Goal: Task Accomplishment & Management: Use online tool/utility

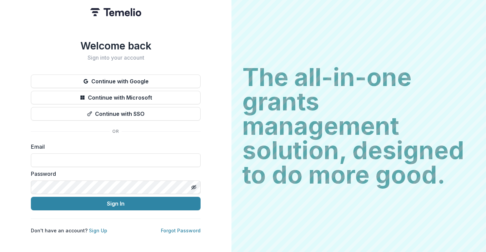
click at [103, 230] on div "Don't have an account? Sign Up Forgot Password" at bounding box center [116, 230] width 170 height 7
click at [98, 228] on link "Sign Up" at bounding box center [98, 231] width 18 height 6
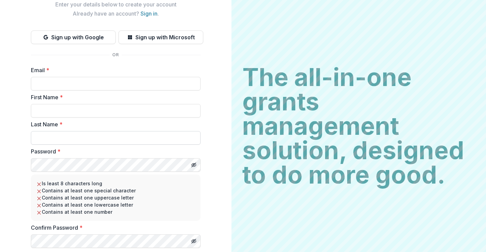
scroll to position [36, 0]
click at [75, 79] on input "Email *" at bounding box center [116, 84] width 170 height 14
type input "**********"
click at [72, 111] on input "First Name *" at bounding box center [116, 111] width 170 height 14
type input "*******"
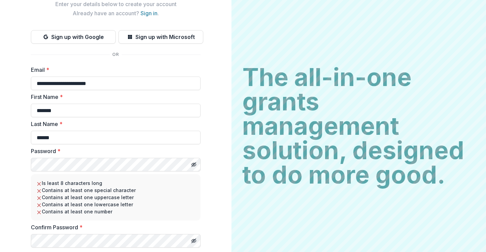
type input "******"
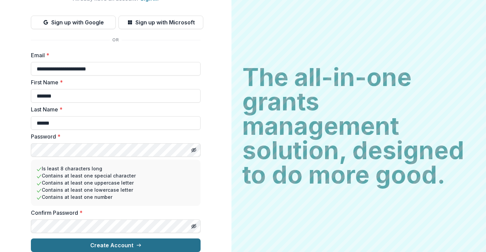
click at [67, 239] on button "Create Account" at bounding box center [116, 246] width 170 height 14
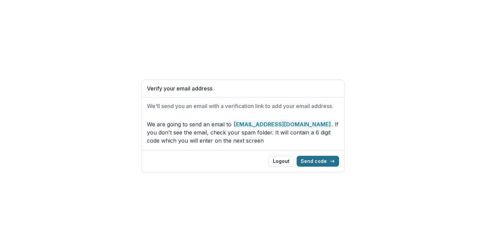
click at [328, 161] on button "Send code" at bounding box center [318, 161] width 42 height 11
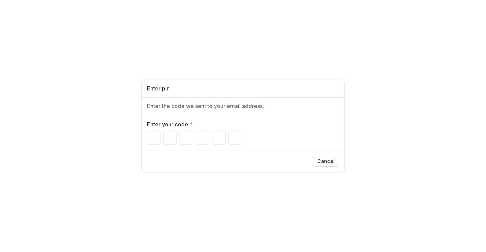
type input "*"
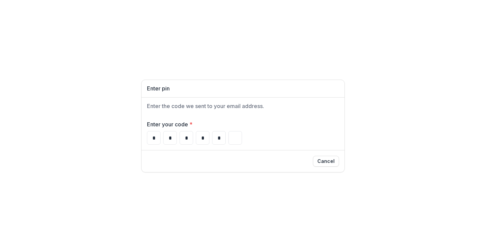
type input "*"
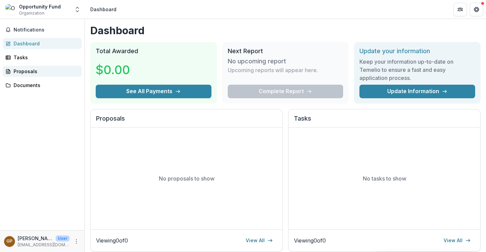
click at [33, 71] on div "Proposals" at bounding box center [45, 71] width 63 height 7
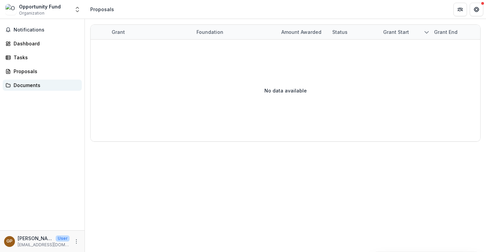
click at [40, 86] on div "Documents" at bounding box center [45, 85] width 63 height 7
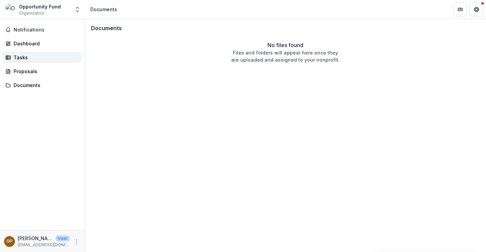
click at [28, 56] on div "Tasks" at bounding box center [45, 57] width 63 height 7
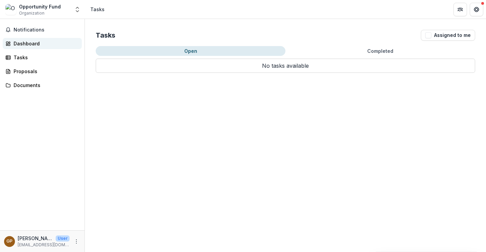
click at [32, 43] on div "Dashboard" at bounding box center [45, 43] width 63 height 7
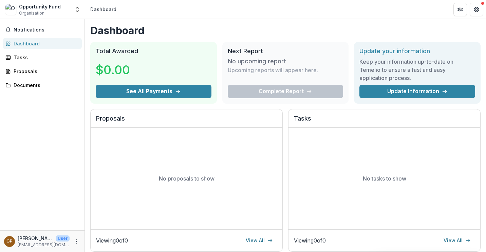
click at [29, 45] on div "Dashboard" at bounding box center [45, 43] width 63 height 7
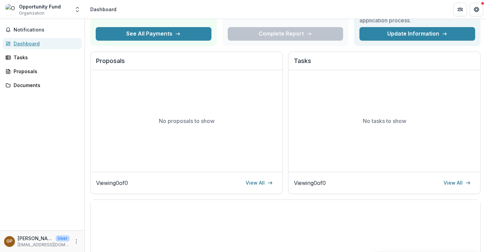
scroll to position [58, 0]
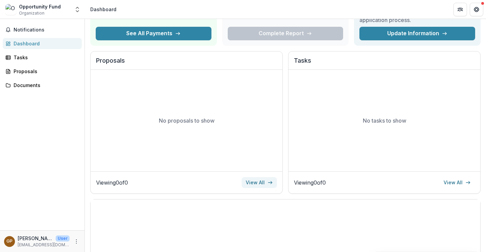
click at [262, 184] on link "View All" at bounding box center [259, 182] width 35 height 11
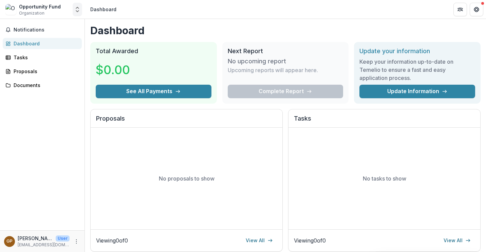
click at [77, 6] on icon "Open entity switcher" at bounding box center [77, 9] width 7 height 7
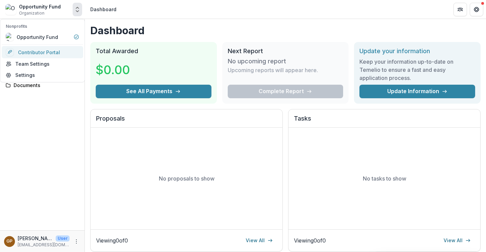
click at [51, 53] on link "Contributor Portal" at bounding box center [42, 52] width 81 height 12
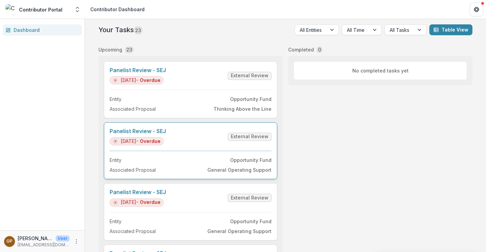
click at [143, 130] on link "Panelist Review - SEJ" at bounding box center [138, 131] width 56 height 6
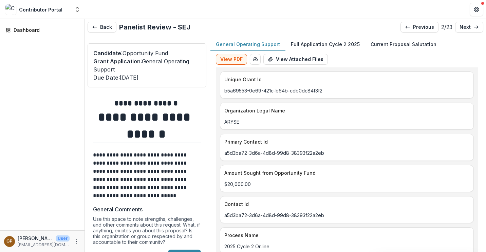
click at [300, 45] on p "Full Application Cycle 2 2025" at bounding box center [325, 44] width 69 height 7
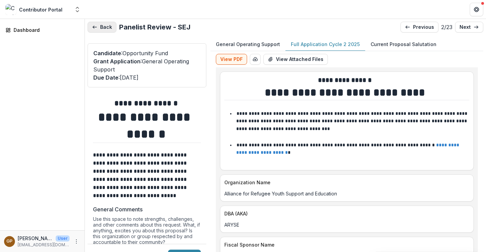
click at [107, 25] on button "Back" at bounding box center [102, 27] width 29 height 11
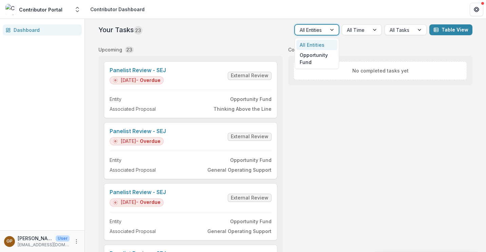
click at [313, 31] on div at bounding box center [311, 30] width 22 height 8
click at [307, 66] on div "Opportunity Fund" at bounding box center [316, 59] width 41 height 18
click at [307, 34] on div at bounding box center [302, 30] width 39 height 8
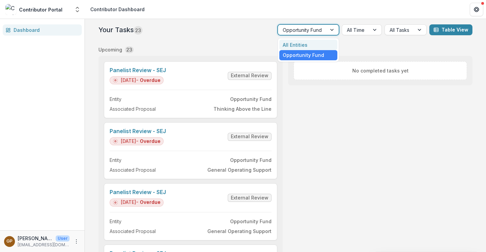
click at [303, 44] on div "All Entities" at bounding box center [308, 45] width 58 height 11
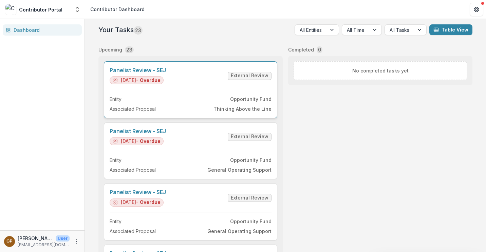
click at [159, 71] on link "Panelist Review - SEJ" at bounding box center [138, 70] width 56 height 6
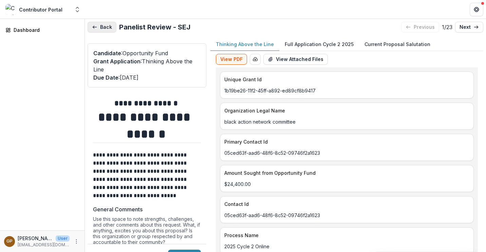
click at [104, 28] on button "Back" at bounding box center [102, 27] width 29 height 11
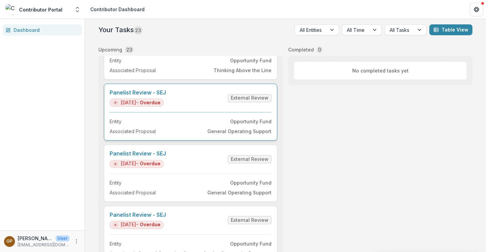
scroll to position [39, 0]
click at [166, 89] on link "Panelist Review - SEJ" at bounding box center [138, 92] width 56 height 6
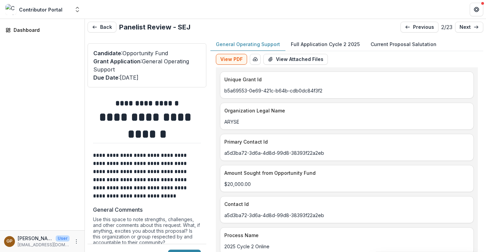
type input "*******"
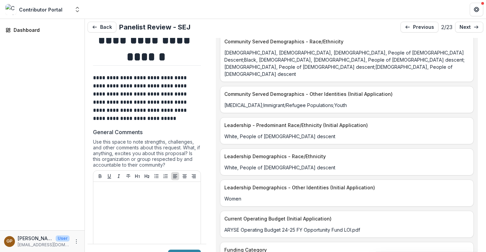
scroll to position [14, 0]
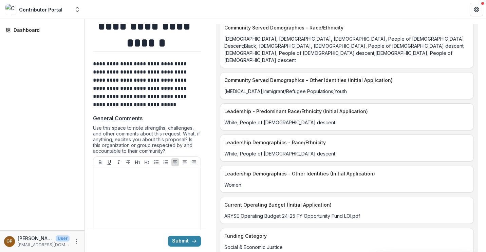
click at [236, 120] on div "Leadership - Predominant Race/Ethnicity (Initial Application) [DEMOGRAPHIC_DATA…" at bounding box center [347, 116] width 254 height 27
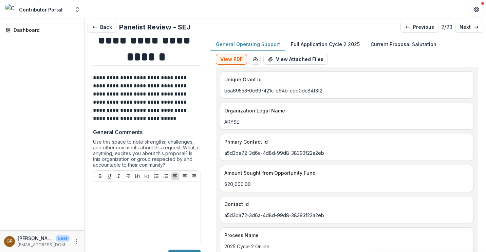
scroll to position [0, 0]
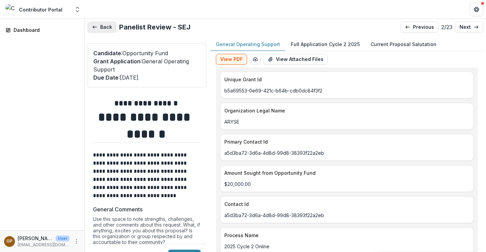
click at [103, 30] on button "Back" at bounding box center [102, 27] width 29 height 11
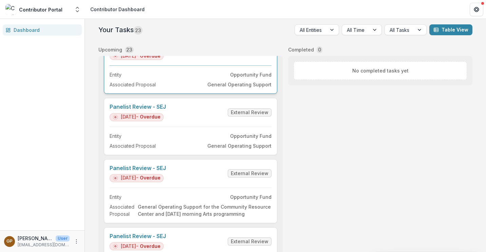
scroll to position [85, 0]
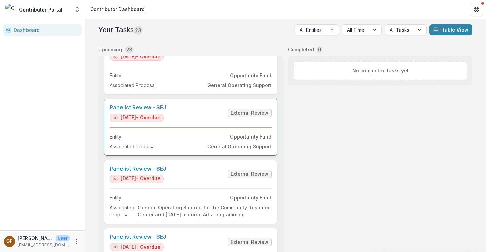
click at [124, 109] on link "Panelist Review - SEJ" at bounding box center [138, 107] width 56 height 6
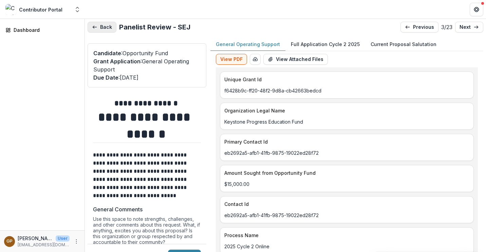
click at [104, 29] on button "Back" at bounding box center [102, 27] width 29 height 11
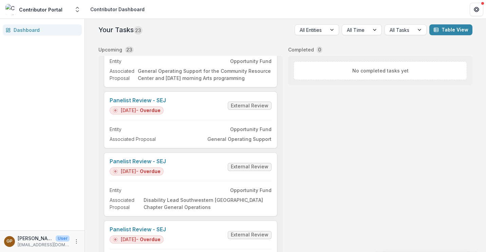
scroll to position [222, 0]
click at [133, 99] on link "Panelist Review - SEJ" at bounding box center [138, 100] width 56 height 6
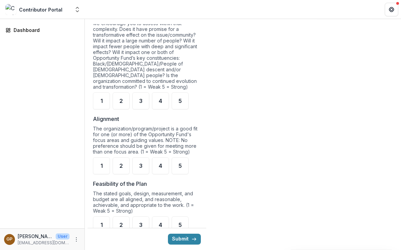
scroll to position [388, 0]
click at [169, 126] on div "The organization/program/project is a good fit for one (or more) of the Opportu…" at bounding box center [147, 142] width 108 height 32
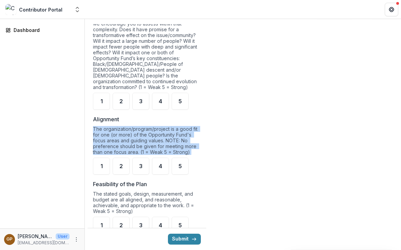
click at [169, 126] on div "The organization/program/project is a good fit for one (or more) of the Opportu…" at bounding box center [147, 142] width 108 height 32
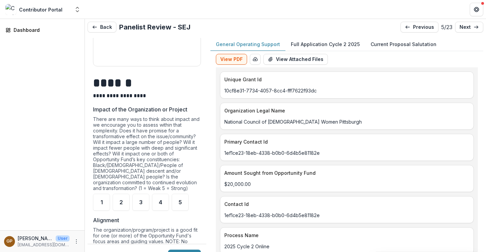
scroll to position [300, 0]
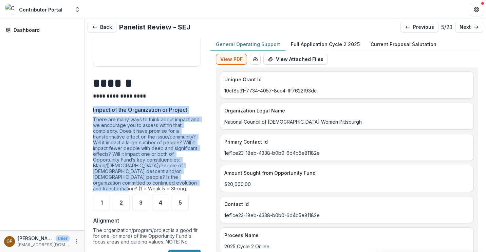
drag, startPoint x: 196, startPoint y: 181, endPoint x: 92, endPoint y: 112, distance: 125.1
copy div "Impact of the Organization or Project There are many ways to think about impact…"
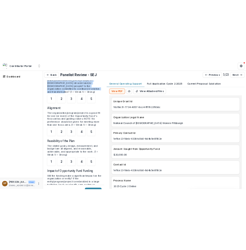
scroll to position [429, 0]
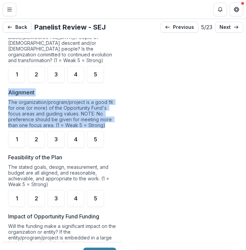
drag, startPoint x: 8, startPoint y: 87, endPoint x: 107, endPoint y: 121, distance: 105.0
click at [107, 121] on div "**********" at bounding box center [62, 239] width 119 height 1150
copy div "Alignment The organization/program/project is a good fit for one (or more) of t…"
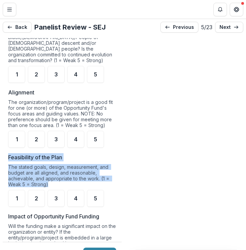
drag, startPoint x: 49, startPoint y: 178, endPoint x: 8, endPoint y: 151, distance: 49.2
click at [8, 151] on div "**********" at bounding box center [62, 239] width 119 height 1150
copy div "Feasibility of the Plan The stated goals, design, measurement, and budget are a…"
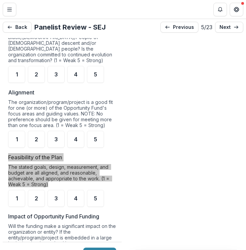
scroll to position [491, 0]
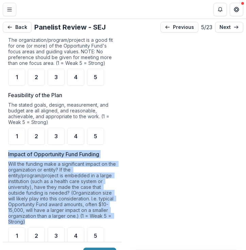
drag, startPoint x: 49, startPoint y: 215, endPoint x: 5, endPoint y: 150, distance: 78.7
click at [5, 150] on div "**********" at bounding box center [62, 177] width 119 height 1150
copy div "Impact of Opportunity Fund Funding Will the funding make a significant impact o…"
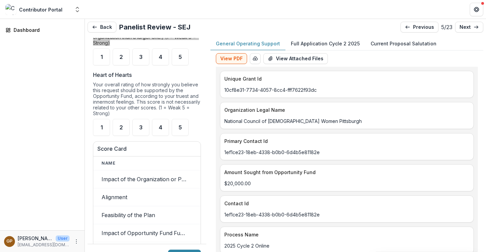
scroll to position [0, 0]
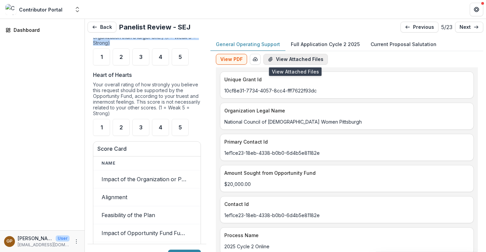
click at [304, 64] on button "View Attached Files" at bounding box center [295, 59] width 64 height 11
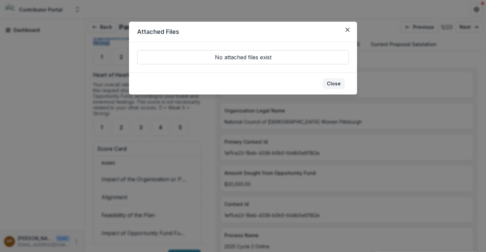
click at [330, 81] on button "Close" at bounding box center [334, 83] width 22 height 11
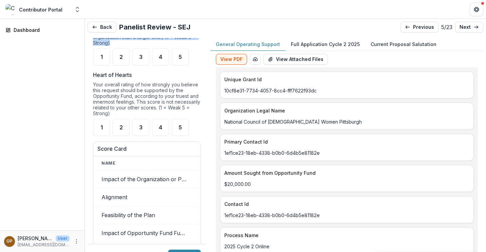
click at [303, 40] on button "Full Application Cycle 2 2025" at bounding box center [325, 44] width 80 height 13
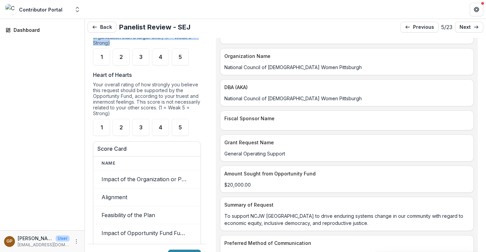
scroll to position [136, 0]
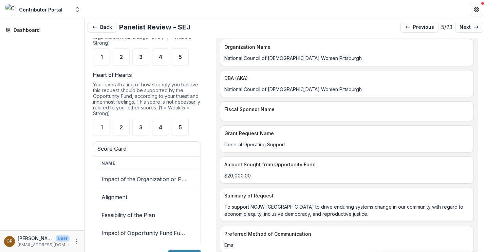
click at [243, 91] on p "National Council of [DEMOGRAPHIC_DATA] Women Pittsburgh" at bounding box center [346, 89] width 245 height 7
copy p "National Council of [DEMOGRAPHIC_DATA] Women Pittsburgh"
click at [248, 204] on p "To support NCJW [GEOGRAPHIC_DATA] to drive enduring systems change in our commu…" at bounding box center [346, 211] width 245 height 14
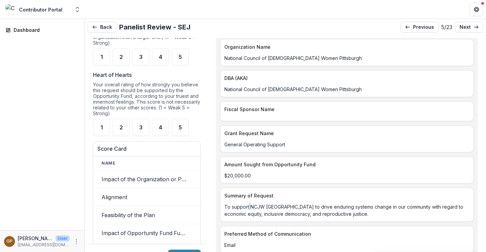
click at [248, 204] on p "To support NCJW [GEOGRAPHIC_DATA] to drive enduring systems change in our commu…" at bounding box center [346, 211] width 245 height 14
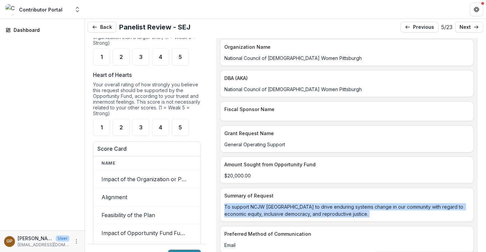
click at [248, 204] on p "To support NCJW [GEOGRAPHIC_DATA] to drive enduring systems change in our commu…" at bounding box center [346, 211] width 245 height 14
copy p "To support NCJW [GEOGRAPHIC_DATA] to drive enduring systems change in our commu…"
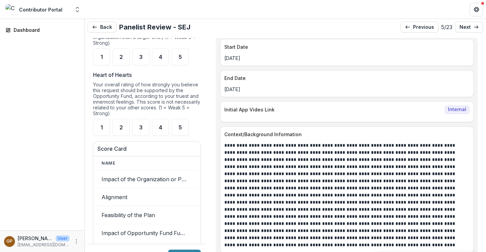
scroll to position [509, 0]
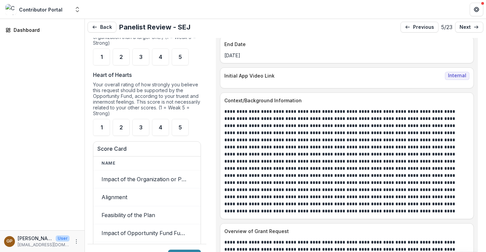
click at [266, 157] on p at bounding box center [344, 161] width 241 height 107
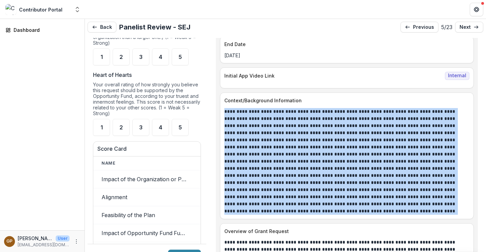
copy p "**********"
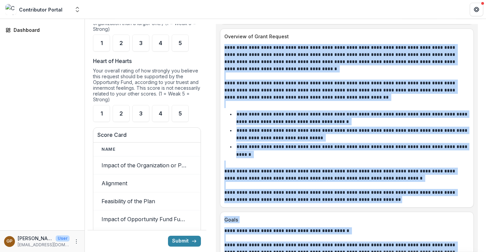
scroll to position [737, 0]
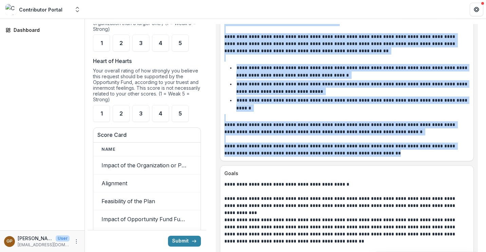
drag, startPoint x: 225, startPoint y: 107, endPoint x: 411, endPoint y: 154, distance: 191.5
click at [411, 154] on div "**********" at bounding box center [346, 77] width 245 height 159
copy div "**********"
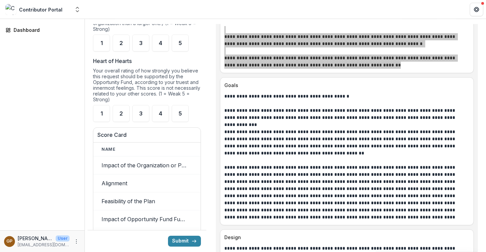
scroll to position [838, 0]
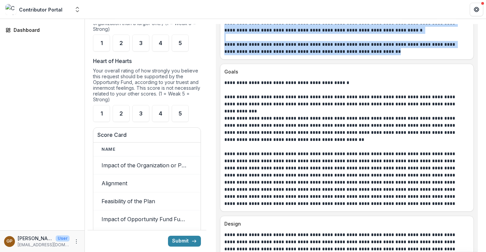
click at [224, 83] on div "**********" at bounding box center [346, 143] width 253 height 128
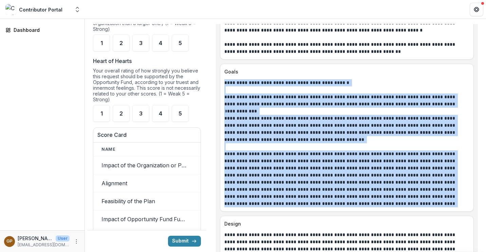
drag, startPoint x: 226, startPoint y: 83, endPoint x: 388, endPoint y: 208, distance: 204.8
click at [388, 208] on div "**********" at bounding box center [347, 138] width 254 height 148
copy div "**********"
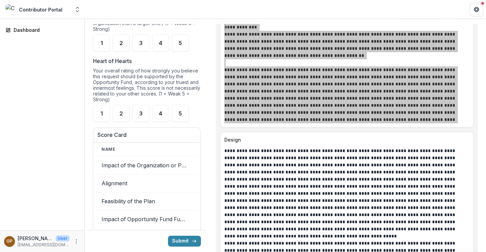
scroll to position [974, 0]
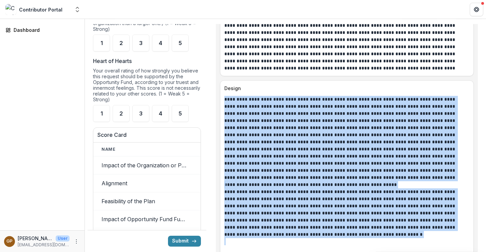
drag, startPoint x: 224, startPoint y: 98, endPoint x: 322, endPoint y: 244, distance: 175.0
copy div "**********"
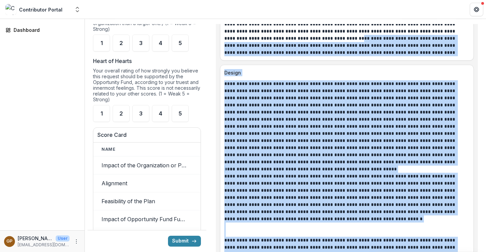
scroll to position [984, 0]
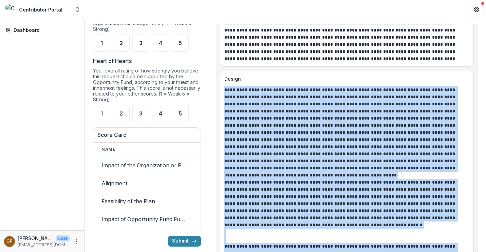
drag, startPoint x: 316, startPoint y: 104, endPoint x: 222, endPoint y: 87, distance: 95.8
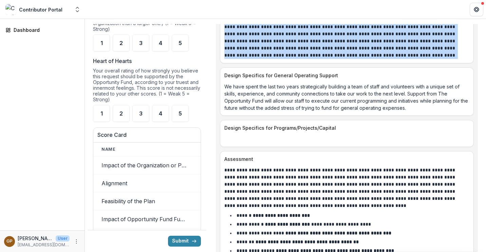
scroll to position [1425, 0]
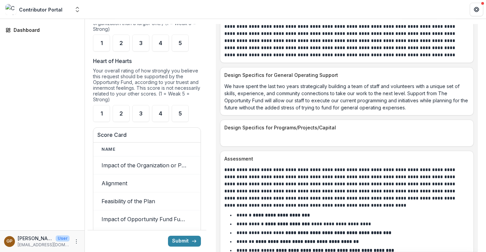
click at [227, 87] on p "We have spent the last two years strategically building a team of staff and vol…" at bounding box center [346, 97] width 245 height 28
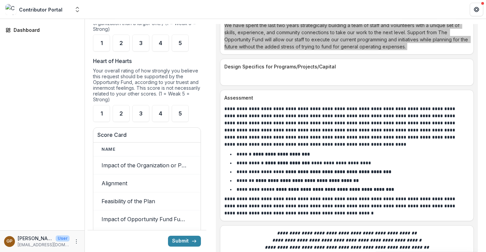
scroll to position [1492, 0]
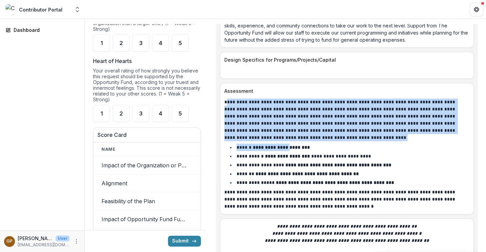
drag, startPoint x: 226, startPoint y: 102, endPoint x: 284, endPoint y: 148, distance: 74.4
click at [284, 148] on div "**********" at bounding box center [346, 155] width 245 height 112
drag, startPoint x: 284, startPoint y: 148, endPoint x: 342, endPoint y: 206, distance: 81.8
click at [342, 206] on p "**********" at bounding box center [344, 199] width 241 height 21
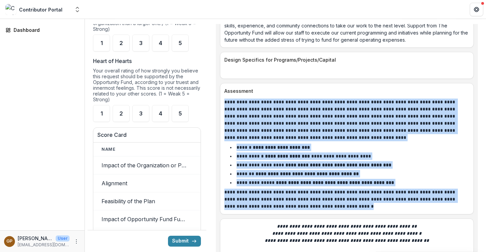
drag, startPoint x: 342, startPoint y: 212, endPoint x: 219, endPoint y: 102, distance: 164.1
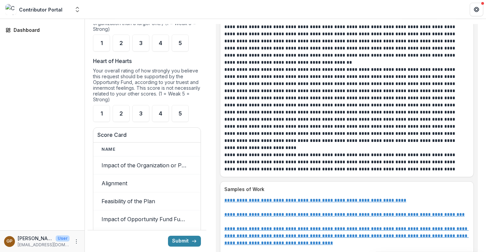
scroll to position [1960, 0]
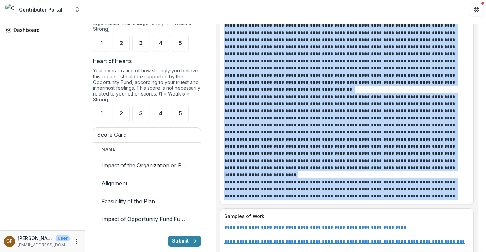
drag, startPoint x: 225, startPoint y: 96, endPoint x: 436, endPoint y: 195, distance: 233.4
click at [436, 195] on div "**********" at bounding box center [346, 64] width 245 height 271
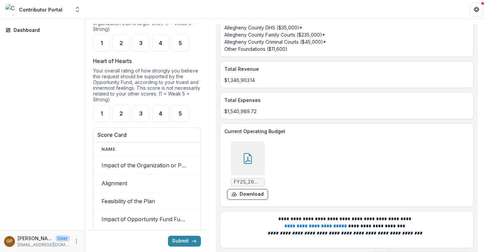
scroll to position [2401, 0]
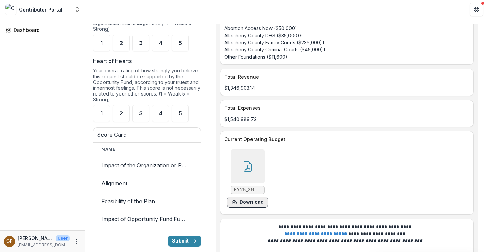
click at [237, 204] on button "Download" at bounding box center [247, 202] width 41 height 11
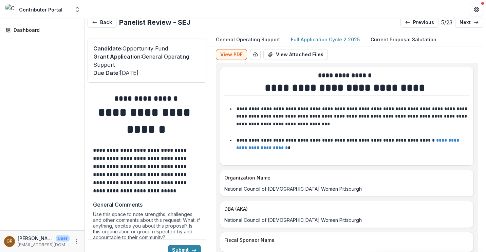
scroll to position [0, 0]
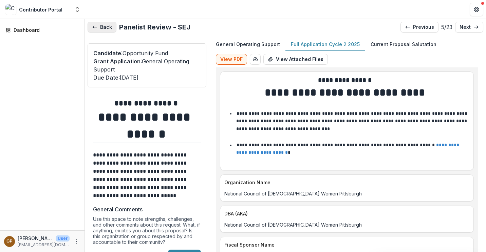
click at [100, 29] on button "Back" at bounding box center [102, 27] width 29 height 11
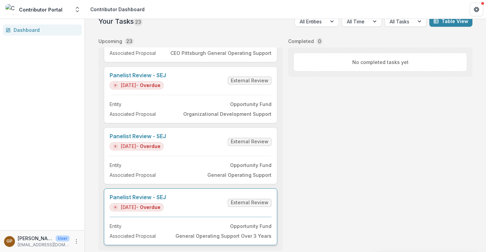
scroll to position [13, 0]
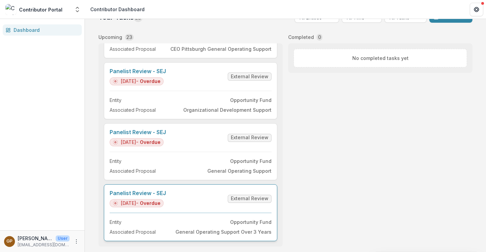
click at [155, 190] on link "Panelist Review - SEJ" at bounding box center [138, 193] width 56 height 6
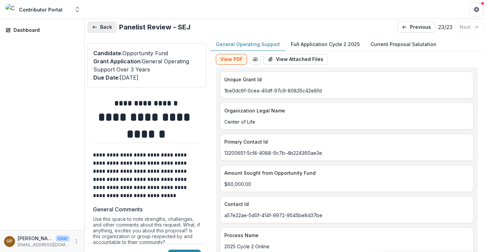
click at [111, 32] on button "Back" at bounding box center [102, 27] width 29 height 11
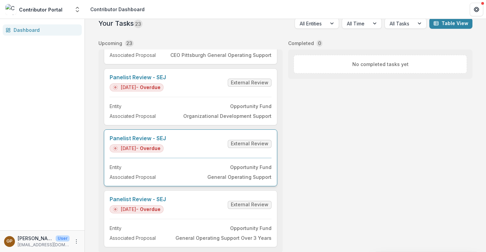
scroll to position [13, 0]
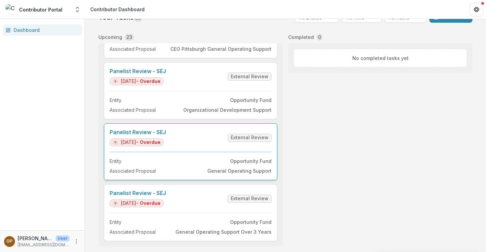
click at [130, 129] on link "Panelist Review - SEJ" at bounding box center [138, 132] width 56 height 6
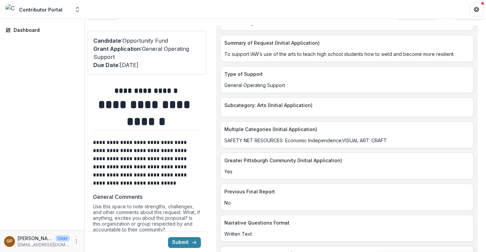
scroll to position [712, 0]
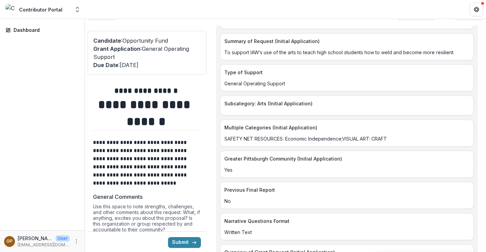
click at [237, 53] on p "To support IAW’s use of the arts to teach high school students how to weld and …" at bounding box center [346, 52] width 245 height 7
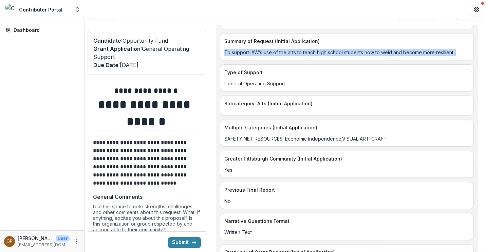
click at [234, 136] on p "SAFETY NET RESOURCES: Economic Independence;VISUAL ART: CRAFT" at bounding box center [346, 138] width 245 height 7
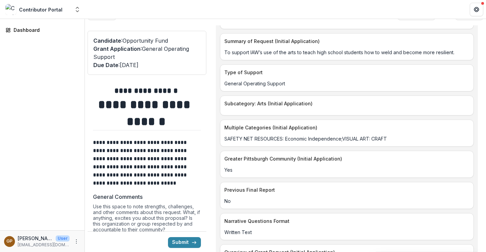
click at [234, 136] on p "SAFETY NET RESOURCES: Economic Independence;VISUAL ART: CRAFT" at bounding box center [346, 138] width 245 height 7
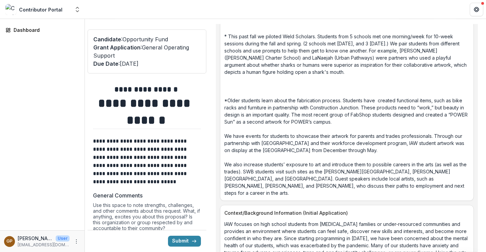
scroll to position [1153, 0]
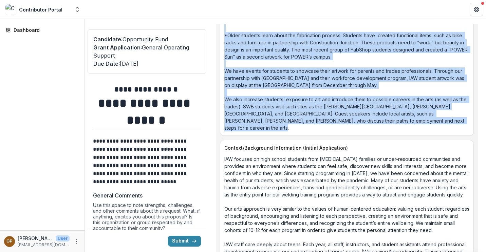
drag, startPoint x: 223, startPoint y: 126, endPoint x: 451, endPoint y: 116, distance: 227.5
drag, startPoint x: 250, startPoint y: 138, endPoint x: 217, endPoint y: 147, distance: 34.6
click at [250, 152] on div "IAW focuses on high school students from [MEDICAL_DATA] families or under-resou…" at bounding box center [346, 225] width 253 height 147
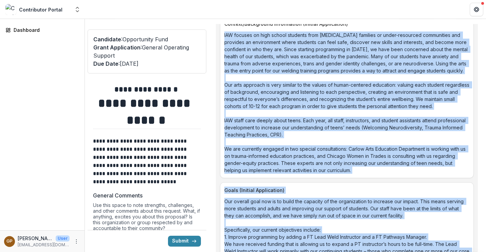
scroll to position [1303, 0]
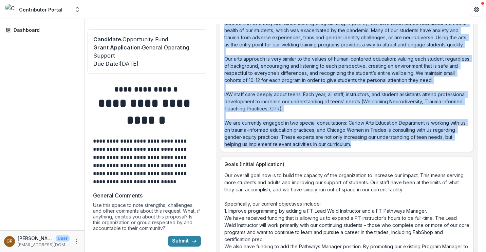
drag, startPoint x: 223, startPoint y: 146, endPoint x: 363, endPoint y: 134, distance: 140.3
click at [363, 134] on div "Context/Background Information (Initial Application) IAW focuses on high school…" at bounding box center [347, 71] width 254 height 163
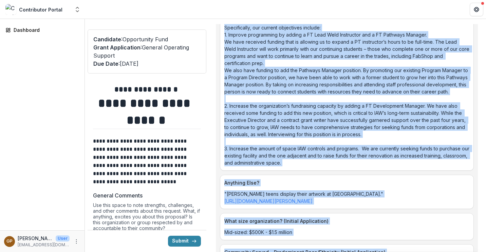
scroll to position [1487, 0]
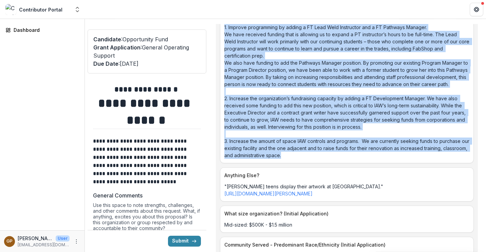
drag, startPoint x: 225, startPoint y: 158, endPoint x: 332, endPoint y: 153, distance: 107.7
click at [332, 153] on div "Goals (Initial Application) Our overall goal now is to build the capacity of th…" at bounding box center [347, 68] width 254 height 191
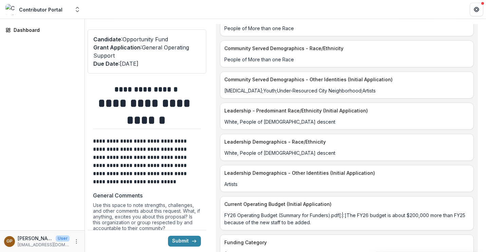
scroll to position [1722, 0]
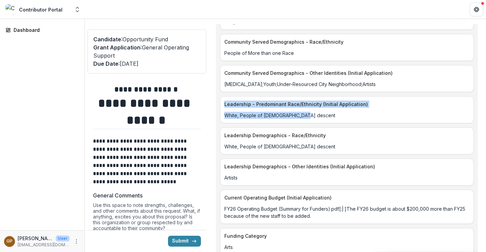
drag, startPoint x: 322, startPoint y: 112, endPoint x: 223, endPoint y: 98, distance: 100.3
click at [223, 98] on div "Leadership - Predominant Race/Ethnicity (Initial Application) [DEMOGRAPHIC_DATA…" at bounding box center [347, 109] width 254 height 27
click at [254, 212] on p "FY26 Operating Budget (Summary for Funders).pdf[:|:]The FY26 budget is about $2…" at bounding box center [346, 213] width 245 height 14
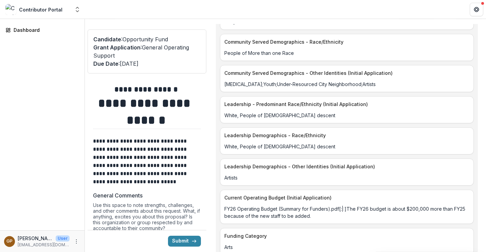
click at [254, 212] on p "FY26 Operating Budget (Summary for Funders).pdf[:|:]The FY26 budget is about $2…" at bounding box center [346, 213] width 245 height 14
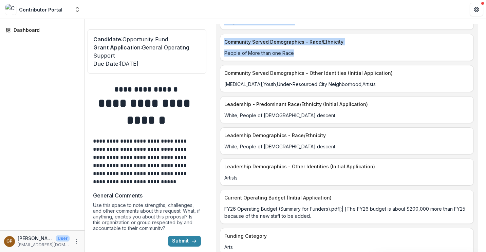
drag, startPoint x: 301, startPoint y: 43, endPoint x: 215, endPoint y: 35, distance: 85.9
click at [215, 35] on div "General Operating Support Full Application Cycle 2 2025 Current Proposal Saluta…" at bounding box center [346, 138] width 273 height 228
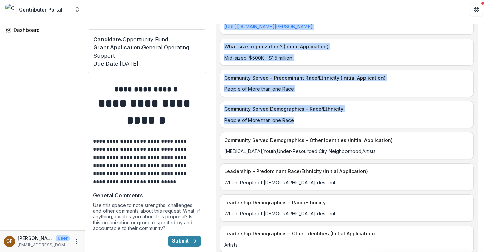
scroll to position [1654, 0]
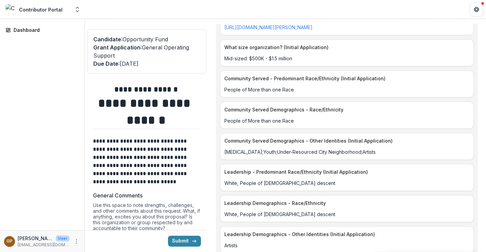
click at [310, 137] on p "Community Served Demographics - Other Identities (Initial Application)" at bounding box center [345, 140] width 242 height 7
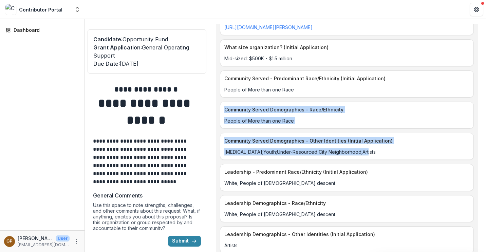
drag, startPoint x: 374, startPoint y: 146, endPoint x: 226, endPoint y: 102, distance: 154.5
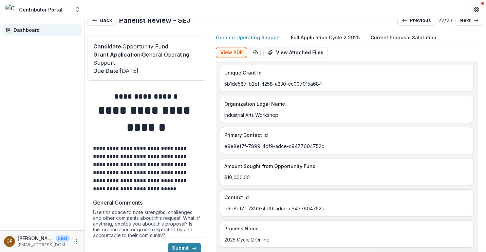
scroll to position [0, 0]
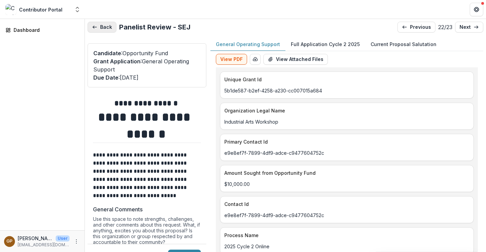
click at [90, 28] on button "Back" at bounding box center [102, 27] width 29 height 11
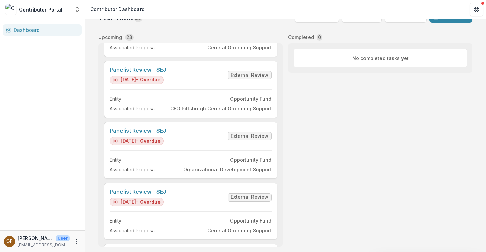
scroll to position [1141, 0]
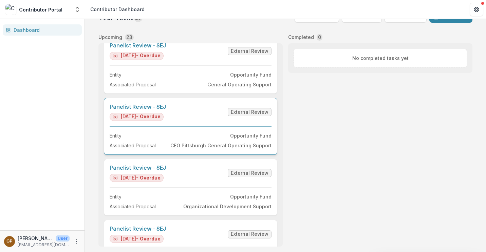
click at [152, 110] on link "Panelist Review - SEJ" at bounding box center [138, 107] width 56 height 6
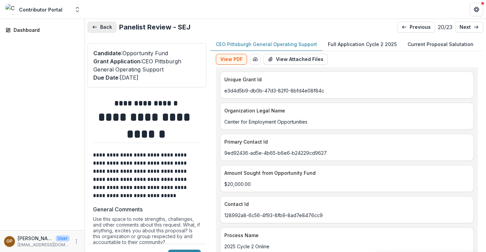
click at [115, 26] on button "Back" at bounding box center [102, 27] width 29 height 11
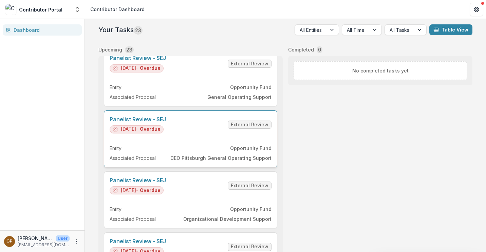
scroll to position [1107, 0]
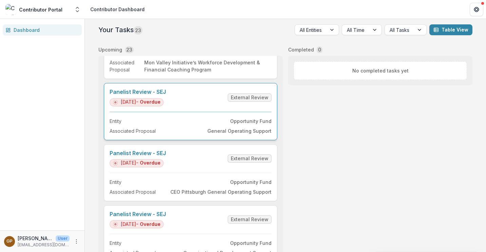
click at [144, 91] on link "Panelist Review - SEJ" at bounding box center [138, 92] width 56 height 6
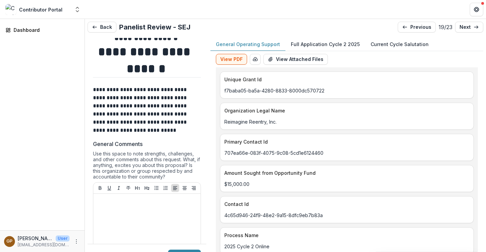
scroll to position [68, 0]
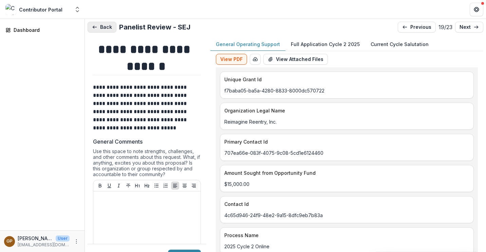
click at [104, 32] on button "Back" at bounding box center [102, 27] width 29 height 11
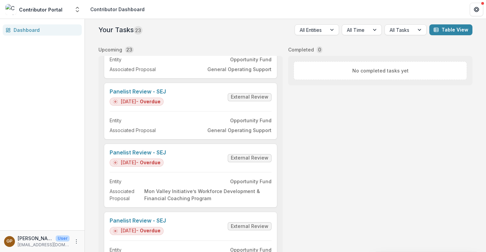
scroll to position [971, 0]
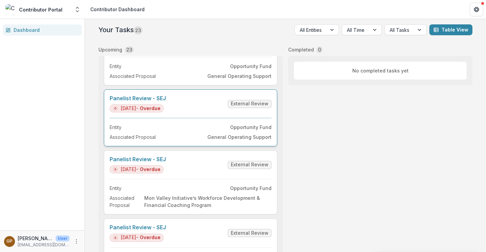
click at [143, 97] on link "Panelist Review - SEJ" at bounding box center [138, 98] width 56 height 6
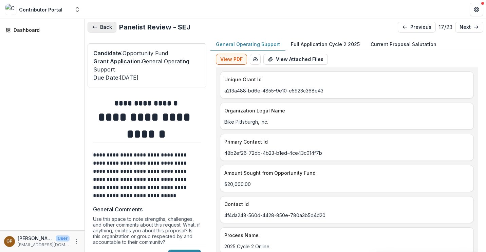
click at [107, 32] on button "Back" at bounding box center [102, 27] width 29 height 11
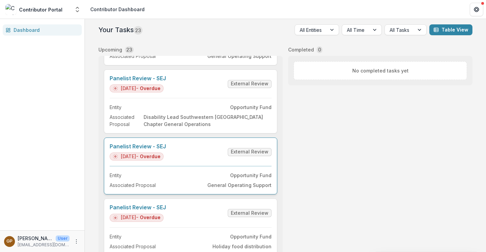
scroll to position [305, 0]
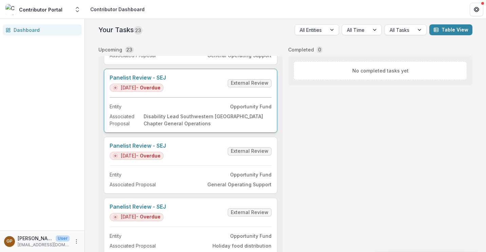
click at [136, 80] on link "Panelist Review - SEJ" at bounding box center [138, 78] width 56 height 6
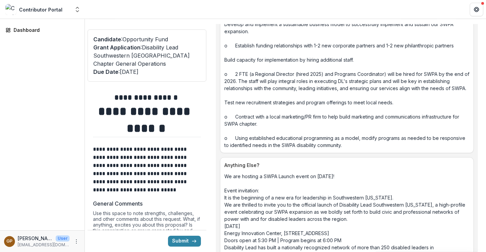
scroll to position [1527, 0]
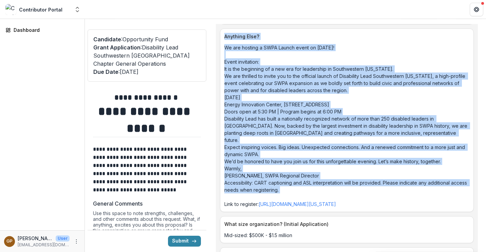
drag, startPoint x: 225, startPoint y: 114, endPoint x: 371, endPoint y: 196, distance: 167.7
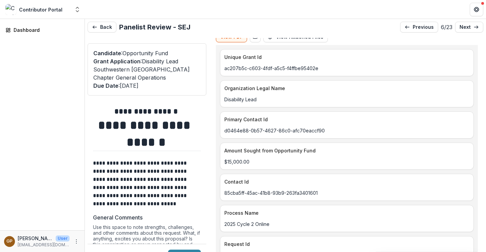
scroll to position [0, 0]
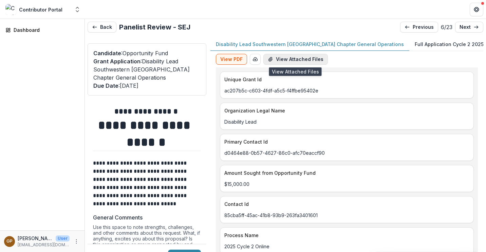
click at [290, 58] on button "View Attached Files" at bounding box center [295, 59] width 64 height 11
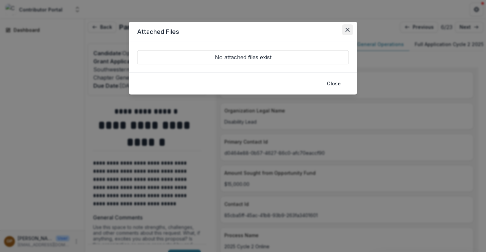
click at [348, 29] on icon "Close" at bounding box center [347, 30] width 4 height 4
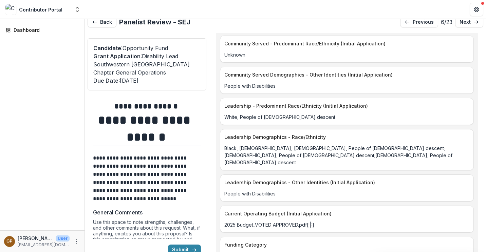
scroll to position [14, 0]
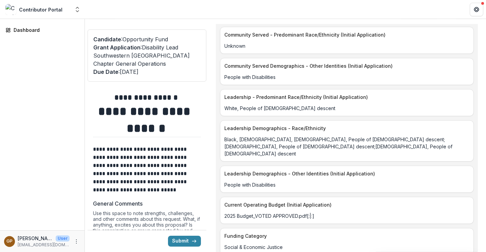
click at [305, 213] on p "2025 Budget_VOTED APPROVED.pdf[:|:]" at bounding box center [346, 216] width 245 height 7
click at [299, 213] on p "2025 Budget_VOTED APPROVED.pdf[:|:]" at bounding box center [346, 216] width 245 height 7
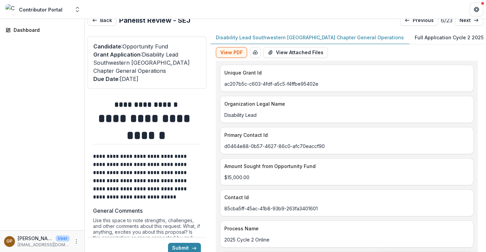
scroll to position [0, 0]
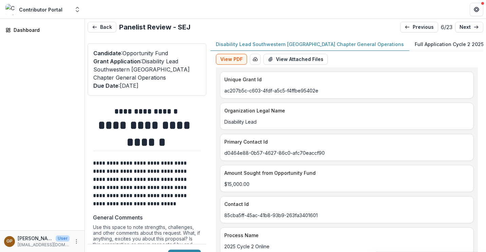
click at [415, 42] on p "Full Application Cycle 2 2025" at bounding box center [449, 44] width 69 height 7
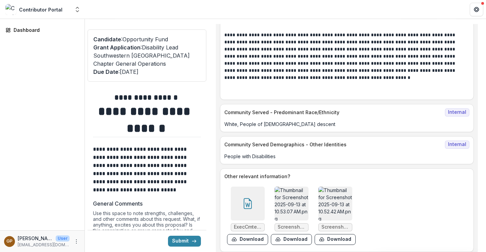
scroll to position [4396, 0]
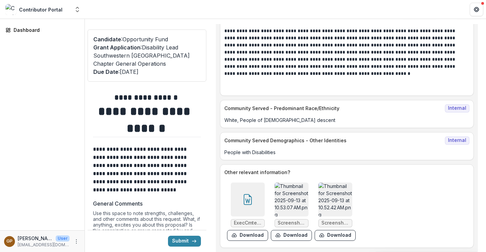
click at [285, 183] on img at bounding box center [291, 200] width 34 height 34
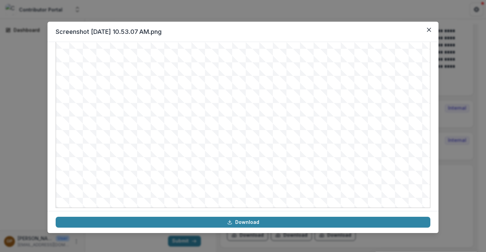
scroll to position [74, 0]
click at [431, 25] on button "Close" at bounding box center [428, 29] width 11 height 11
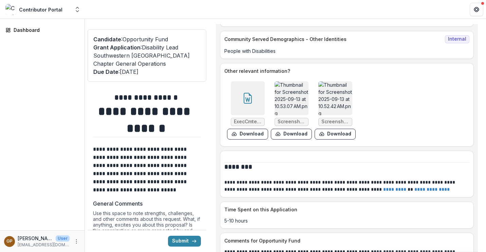
scroll to position [4498, 0]
click at [337, 84] on img at bounding box center [335, 98] width 34 height 34
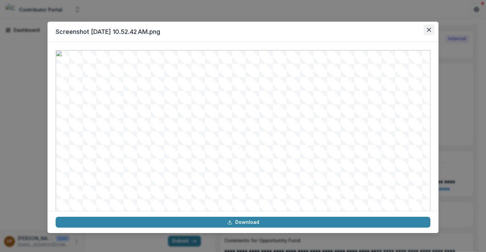
click at [432, 26] on button "Close" at bounding box center [428, 29] width 11 height 11
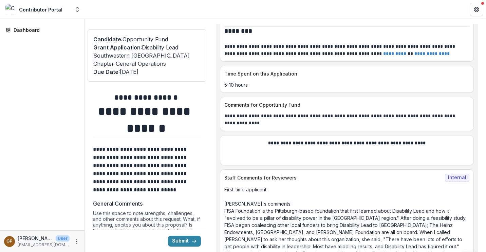
scroll to position [0, 0]
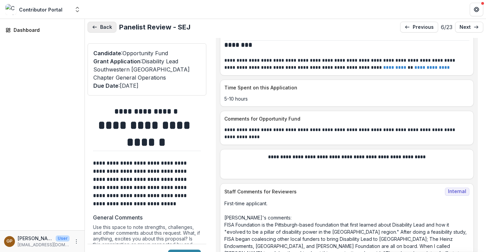
click at [98, 24] on button "Back" at bounding box center [102, 27] width 29 height 11
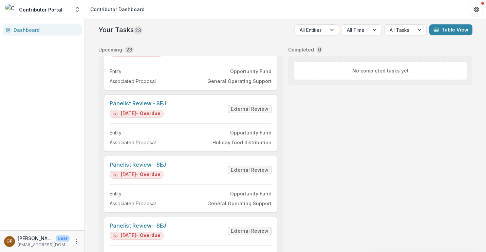
scroll to position [441, 0]
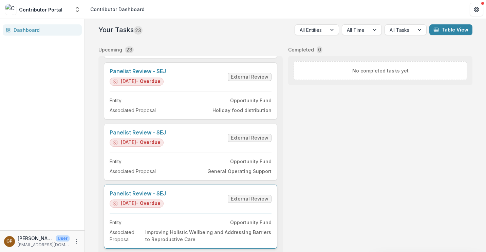
click at [135, 191] on link "Panelist Review - SEJ" at bounding box center [138, 194] width 56 height 6
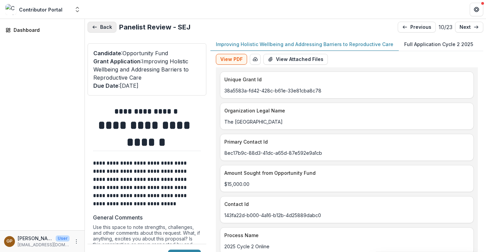
click at [99, 28] on button "Back" at bounding box center [102, 27] width 29 height 11
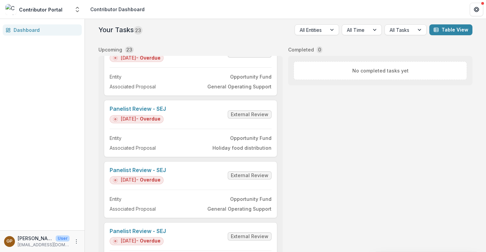
scroll to position [543, 0]
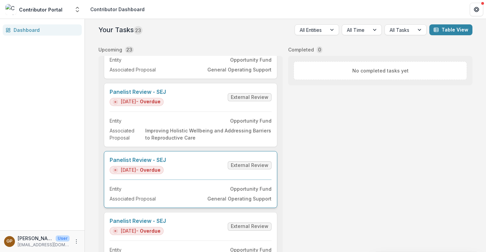
click at [134, 157] on link "Panelist Review - SEJ" at bounding box center [138, 160] width 56 height 6
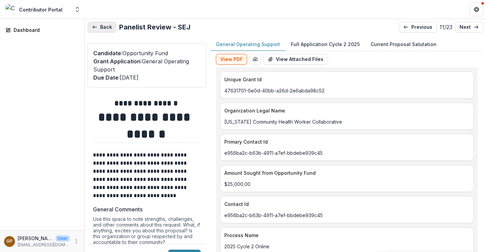
click at [102, 25] on button "Back" at bounding box center [102, 27] width 29 height 11
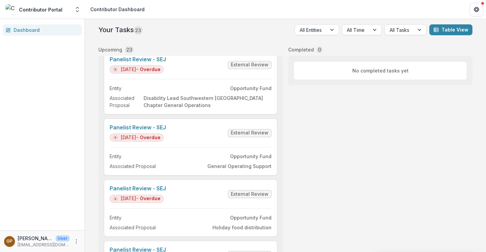
scroll to position [339, 0]
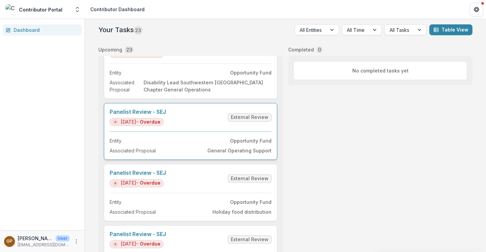
click at [140, 114] on link "Panelist Review - SEJ" at bounding box center [138, 112] width 56 height 6
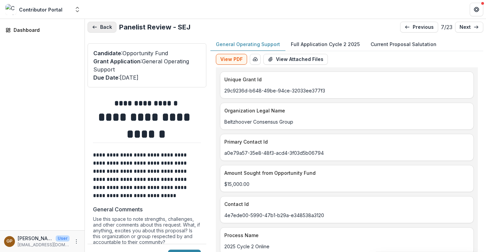
click at [111, 30] on button "Back" at bounding box center [102, 27] width 29 height 11
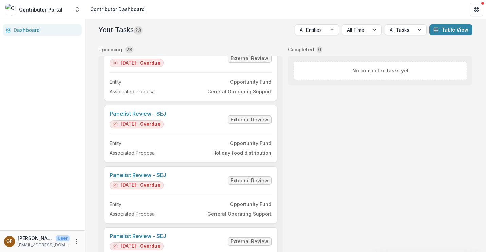
scroll to position [407, 0]
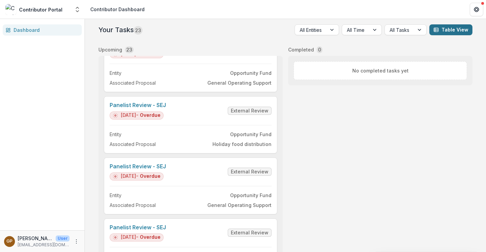
click at [440, 26] on button "Table View" at bounding box center [450, 29] width 43 height 11
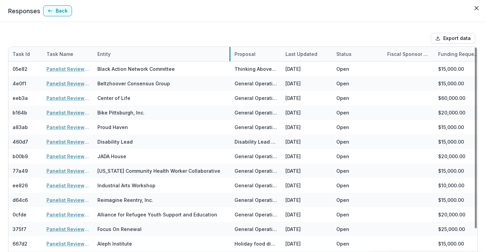
drag, startPoint x: 144, startPoint y: 54, endPoint x: 230, endPoint y: 52, distance: 86.2
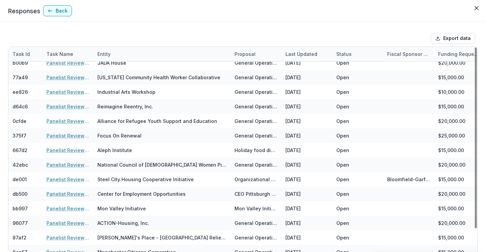
scroll to position [96, 0]
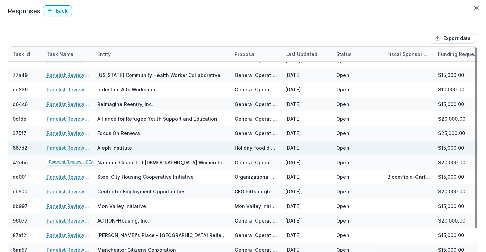
click at [78, 146] on link "Panelist Review - SEJ" at bounding box center [67, 148] width 43 height 7
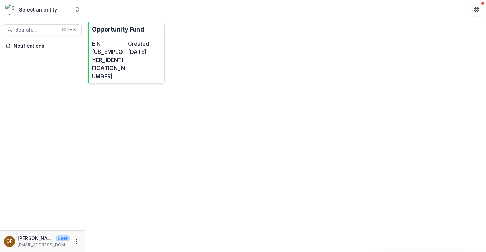
click at [127, 54] on div "EIN [US_EMPLOYER_IDENTIFICATION_NUMBER] Created [DATE]" at bounding box center [127, 60] width 70 height 41
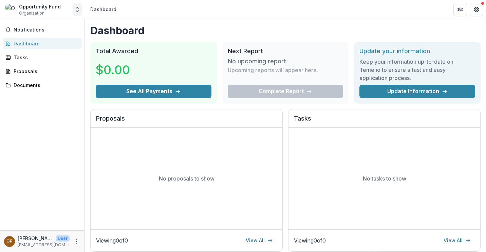
click at [75, 9] on icon "Open entity switcher" at bounding box center [77, 9] width 7 height 7
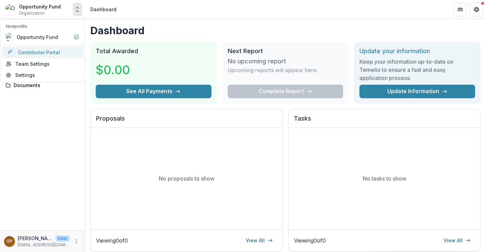
click at [52, 50] on link "Contributor Portal" at bounding box center [42, 52] width 81 height 12
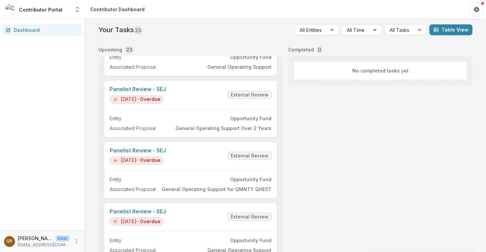
scroll to position [814, 0]
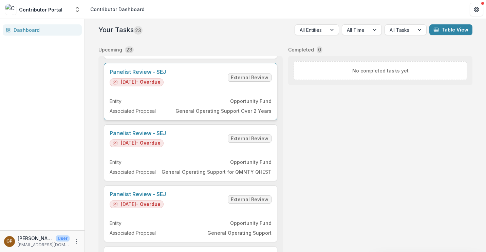
click at [154, 70] on link "Panelist Review - SEJ" at bounding box center [138, 72] width 56 height 6
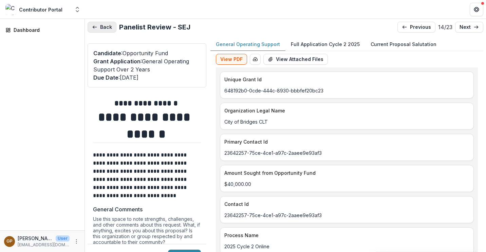
click at [95, 25] on icon "button" at bounding box center [94, 26] width 5 height 5
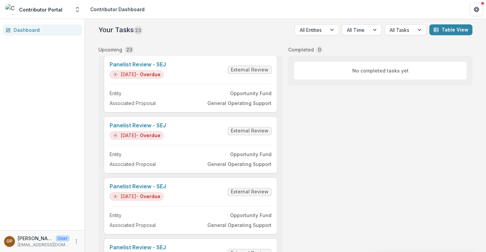
scroll to position [679, 0]
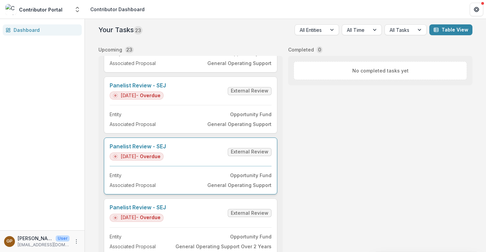
click at [136, 148] on link "Panelist Review - SEJ" at bounding box center [138, 147] width 56 height 6
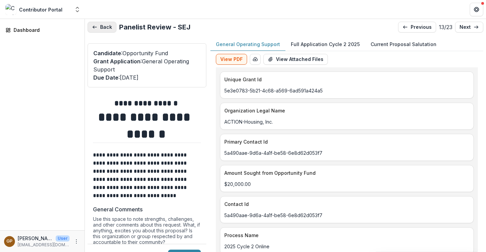
click at [99, 29] on button "Back" at bounding box center [102, 27] width 29 height 11
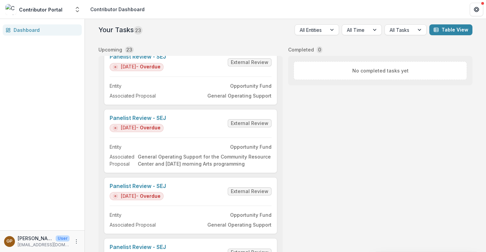
scroll to position [170, 0]
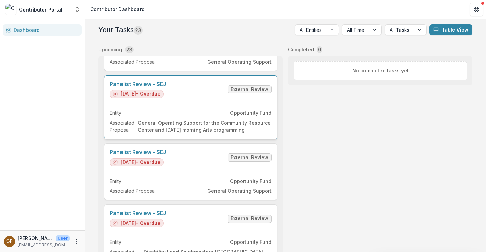
click at [133, 88] on link "Panelist Review - SEJ" at bounding box center [138, 84] width 56 height 6
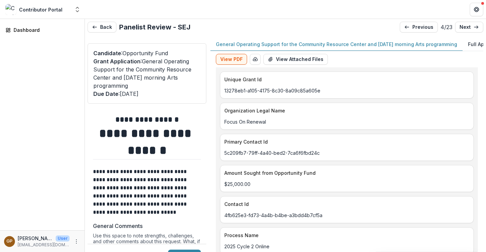
type input "*******"
click at [103, 29] on button "Back" at bounding box center [102, 27] width 29 height 11
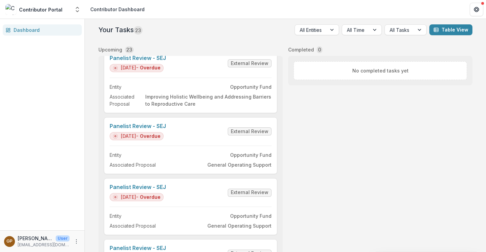
scroll to position [509, 0]
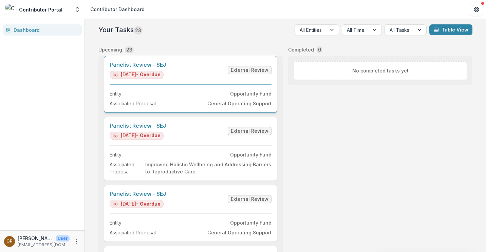
click at [125, 68] on link "Panelist Review - SEJ" at bounding box center [138, 65] width 56 height 6
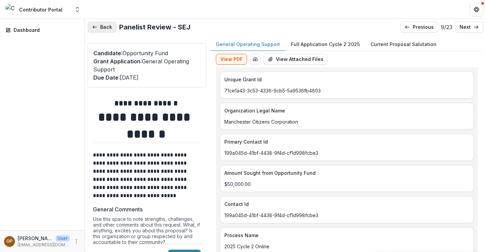
click at [105, 29] on button "Back" at bounding box center [102, 27] width 29 height 11
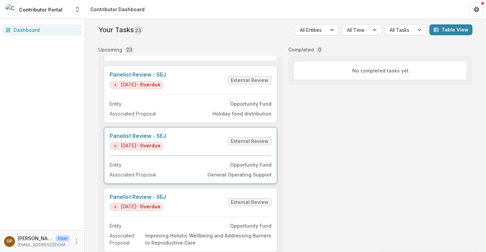
scroll to position [441, 0]
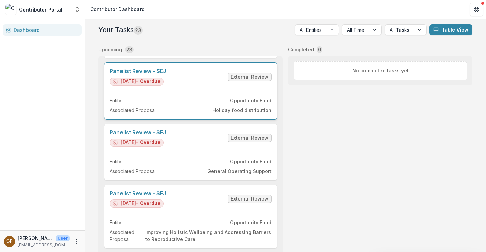
click at [126, 73] on link "Panelist Review - SEJ" at bounding box center [138, 71] width 56 height 6
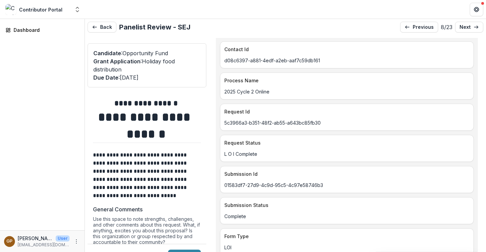
scroll to position [204, 0]
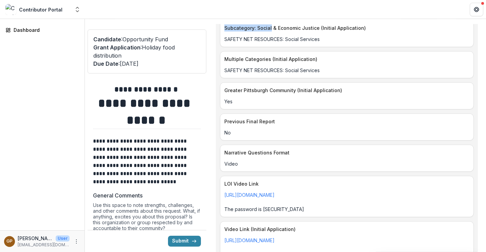
scroll to position [785, 0]
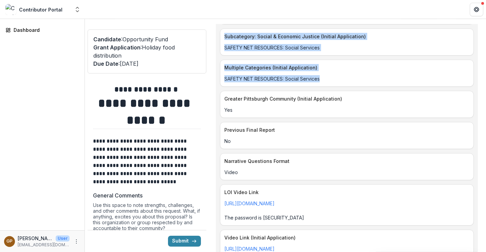
drag, startPoint x: 224, startPoint y: 121, endPoint x: 330, endPoint y: 78, distance: 115.1
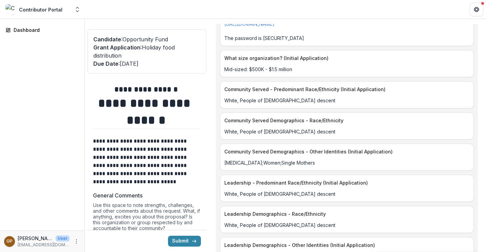
scroll to position [1023, 0]
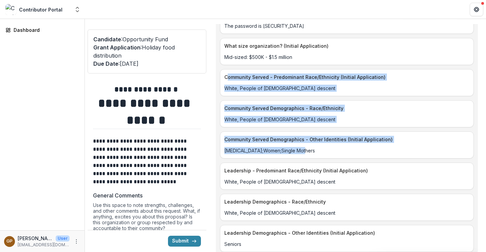
drag, startPoint x: 226, startPoint y: 75, endPoint x: 322, endPoint y: 150, distance: 122.0
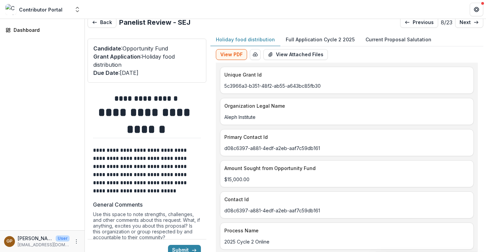
scroll to position [0, 0]
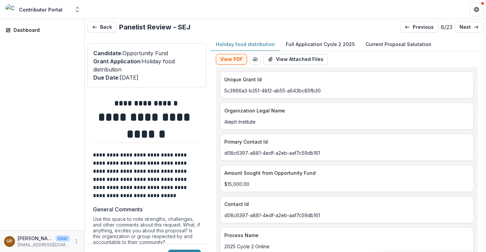
click at [296, 42] on p "Full Application Cycle 2 2025" at bounding box center [320, 44] width 69 height 7
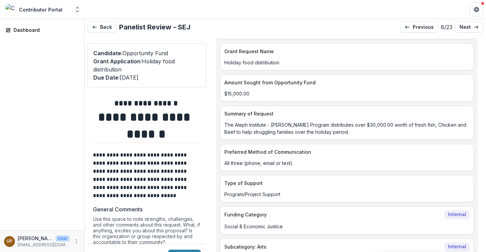
scroll to position [237, 0]
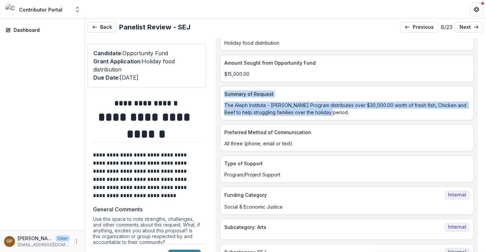
drag, startPoint x: 223, startPoint y: 94, endPoint x: 339, endPoint y: 113, distance: 116.9
click at [339, 113] on div "Summary of Request The Aleph Institute - [PERSON_NAME] Program distributes over…" at bounding box center [347, 103] width 254 height 34
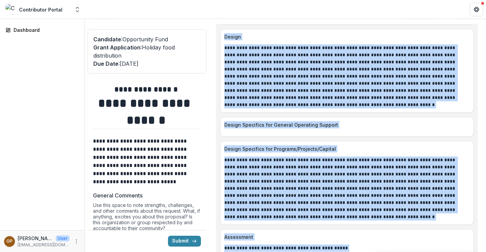
scroll to position [843, 0]
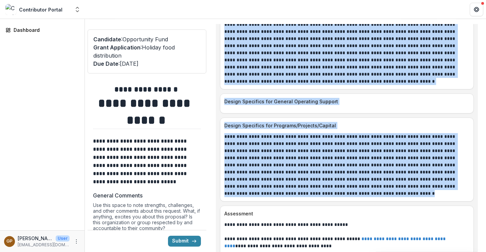
drag, startPoint x: 224, startPoint y: 122, endPoint x: 305, endPoint y: 185, distance: 103.3
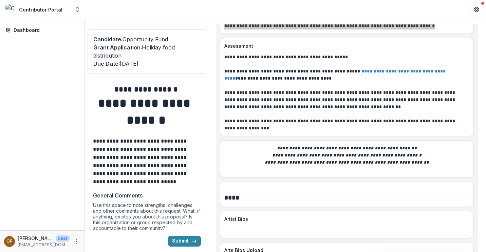
scroll to position [1012, 0]
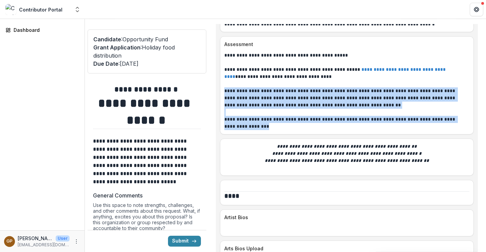
drag, startPoint x: 250, startPoint y: 118, endPoint x: 221, endPoint y: 83, distance: 45.3
click at [221, 83] on div "**********" at bounding box center [346, 91] width 253 height 78
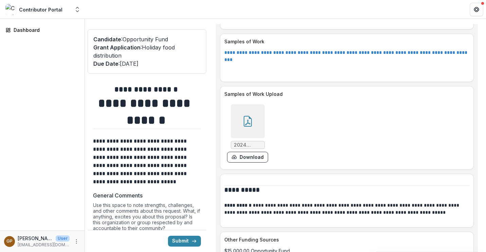
scroll to position [1386, 0]
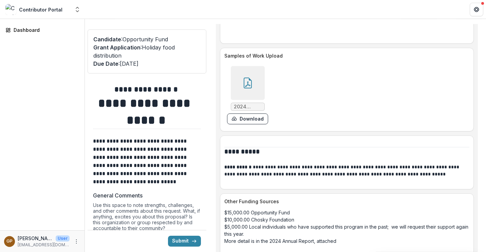
click at [258, 66] on div at bounding box center [248, 83] width 34 height 34
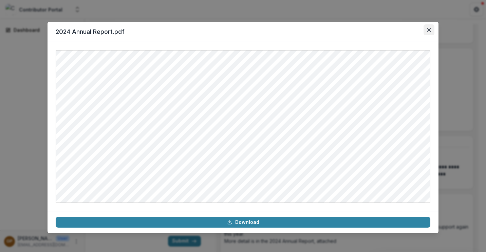
click at [431, 31] on button "Close" at bounding box center [428, 29] width 11 height 11
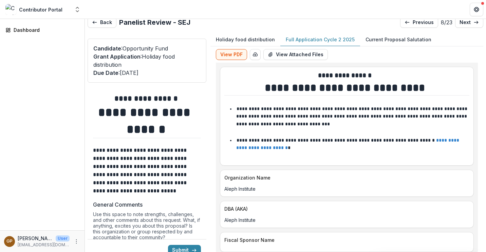
scroll to position [0, 0]
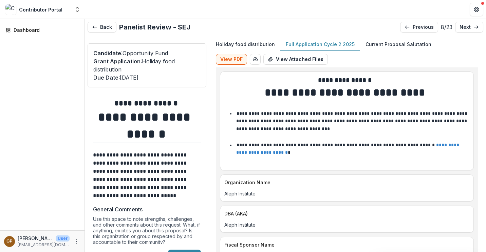
click at [239, 45] on p "Holiday food distribution" at bounding box center [245, 44] width 59 height 7
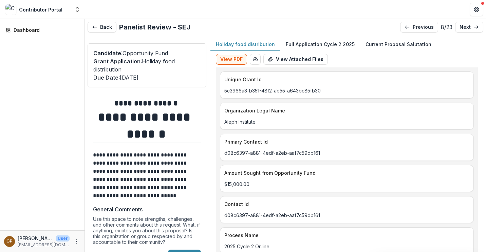
click at [379, 45] on p "Current Proposal Salutation" at bounding box center [398, 44] width 66 height 7
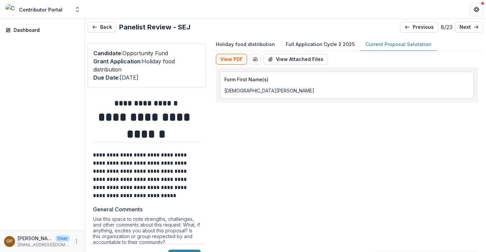
click at [333, 46] on p "Full Application Cycle 2 2025" at bounding box center [320, 44] width 69 height 7
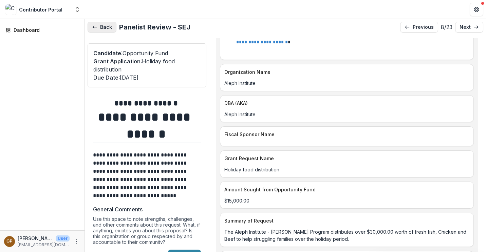
click at [103, 25] on button "Back" at bounding box center [102, 27] width 29 height 11
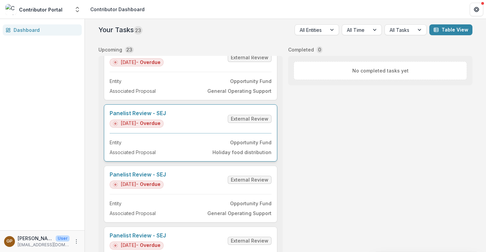
scroll to position [407, 0]
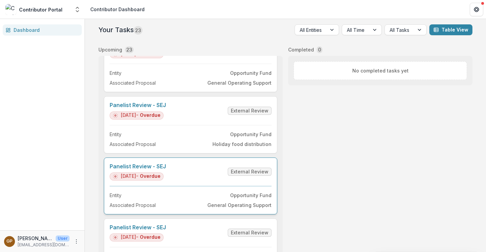
click at [141, 165] on link "Panelist Review - SEJ" at bounding box center [138, 167] width 56 height 6
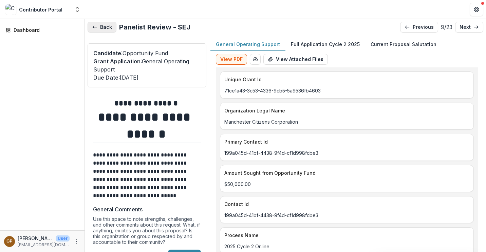
click at [100, 31] on button "Back" at bounding box center [102, 27] width 29 height 11
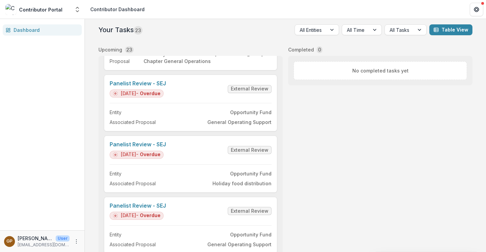
scroll to position [373, 0]
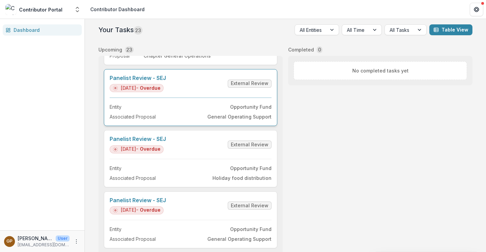
click at [127, 80] on link "Panelist Review - SEJ" at bounding box center [138, 78] width 56 height 6
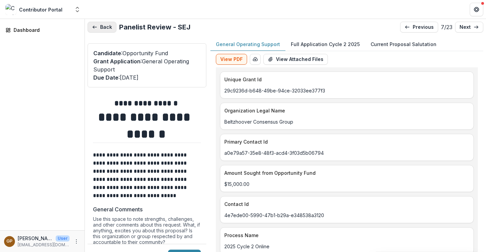
click at [107, 28] on button "Back" at bounding box center [102, 27] width 29 height 11
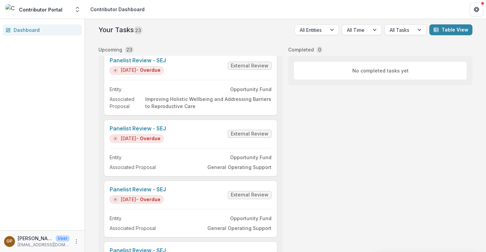
scroll to position [611, 0]
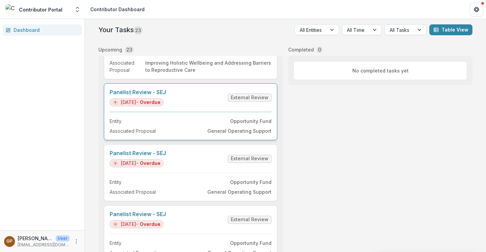
click at [143, 94] on link "Panelist Review - SEJ" at bounding box center [138, 92] width 56 height 6
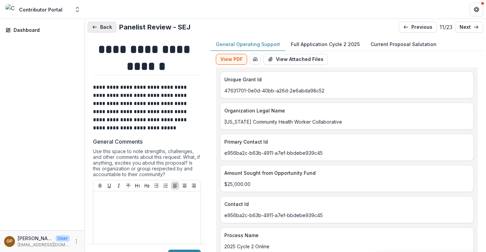
click at [107, 25] on button "Back" at bounding box center [102, 27] width 29 height 11
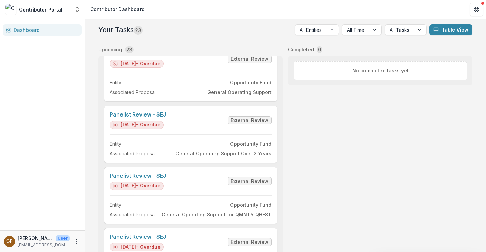
scroll to position [780, 0]
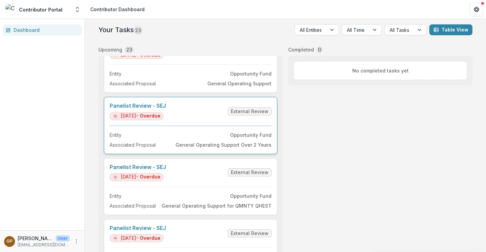
click at [146, 104] on link "Panelist Review - SEJ" at bounding box center [138, 106] width 56 height 6
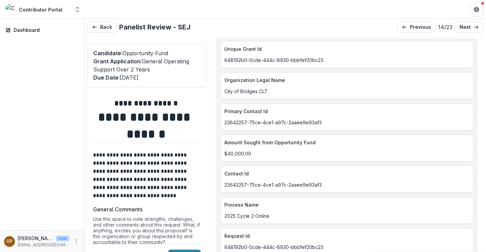
scroll to position [68, 0]
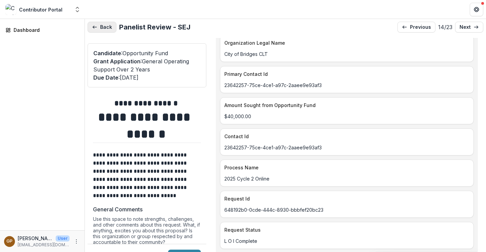
click at [103, 32] on button "Back" at bounding box center [102, 27] width 29 height 11
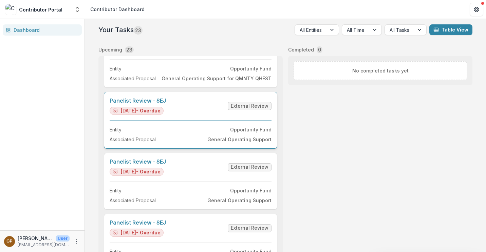
scroll to position [916, 0]
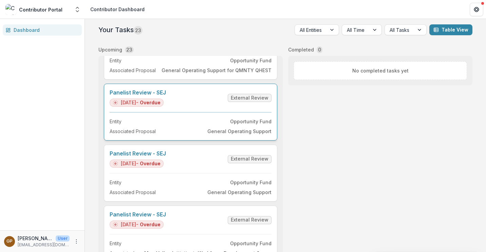
click at [146, 96] on link "Panelist Review - SEJ" at bounding box center [138, 93] width 56 height 6
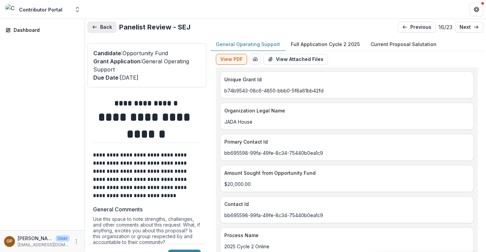
click at [105, 30] on button "Back" at bounding box center [102, 27] width 29 height 11
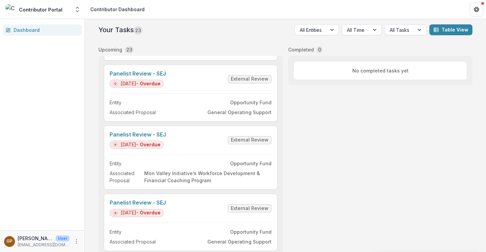
scroll to position [1018, 0]
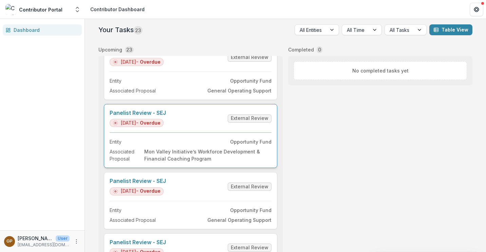
click at [140, 113] on link "Panelist Review - SEJ" at bounding box center [138, 113] width 56 height 6
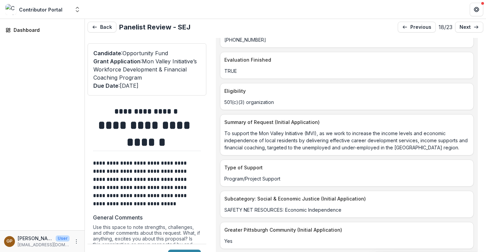
scroll to position [645, 0]
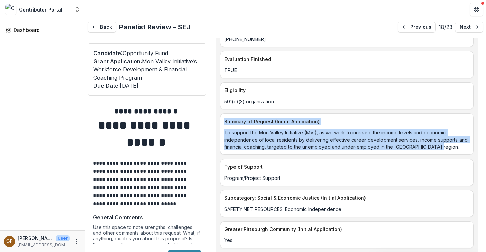
drag, startPoint x: 223, startPoint y: 123, endPoint x: 480, endPoint y: 147, distance: 257.9
click at [480, 147] on div "Mon Valley Initiative’s Workforce Development & Financial Coaching Program Full…" at bounding box center [346, 152] width 273 height 228
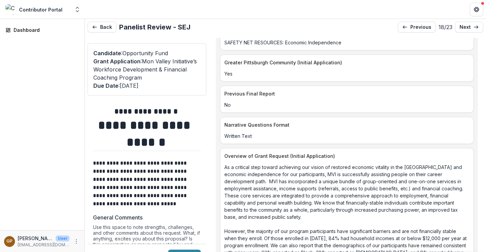
scroll to position [814, 0]
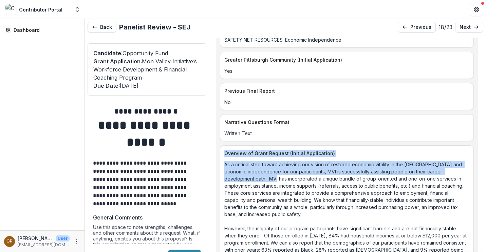
drag, startPoint x: 222, startPoint y: 155, endPoint x: 246, endPoint y: 180, distance: 35.3
click at [246, 180] on div "Overview of Grant Request (Initial Application) As a critical step toward achie…" at bounding box center [347, 248] width 254 height 205
drag, startPoint x: 246, startPoint y: 180, endPoint x: 220, endPoint y: 154, distance: 37.4
click at [220, 154] on div "Unique Grant Id 1b90e452-3f72-40d5-a165-87aa6185e071 Organization Legal Name Mo…" at bounding box center [347, 148] width 262 height 1790
click at [223, 153] on div "Overview of Grant Request (Initial Application)" at bounding box center [346, 151] width 253 height 11
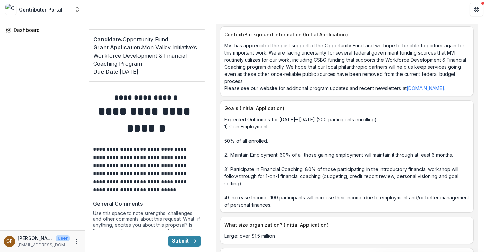
scroll to position [1197, 0]
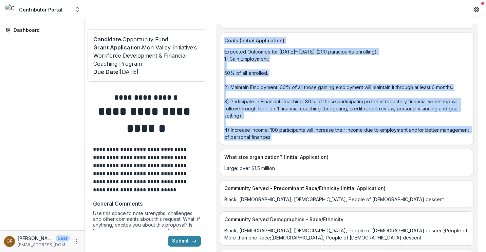
drag, startPoint x: 224, startPoint y: 153, endPoint x: 321, endPoint y: 145, distance: 97.0
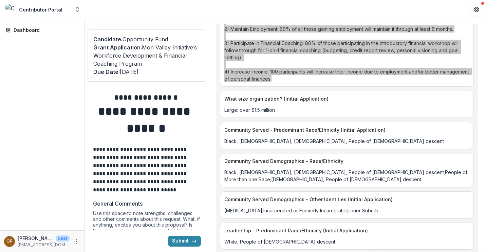
scroll to position [1264, 0]
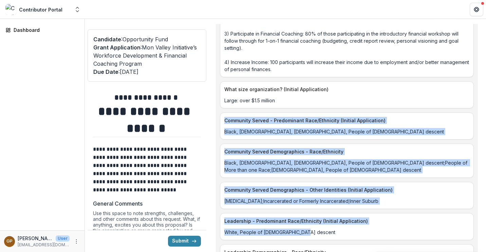
drag, startPoint x: 225, startPoint y: 128, endPoint x: 377, endPoint y: 236, distance: 186.3
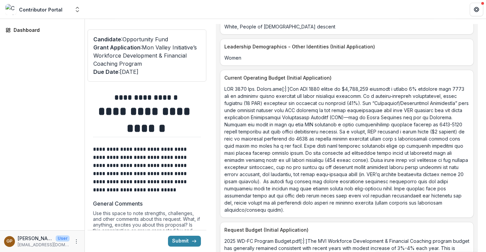
scroll to position [1502, 0]
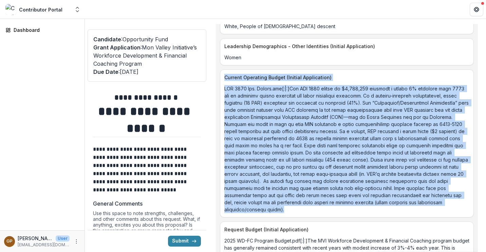
drag, startPoint x: 226, startPoint y: 82, endPoint x: 334, endPoint y: 224, distance: 178.1
click at [334, 218] on div "Current Operating Budget (Initial Application)" at bounding box center [347, 144] width 254 height 148
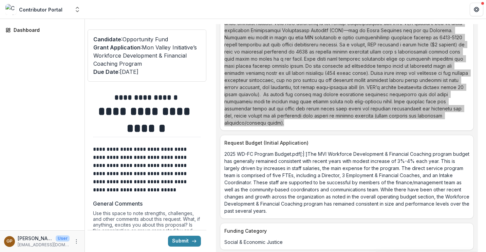
scroll to position [1598, 0]
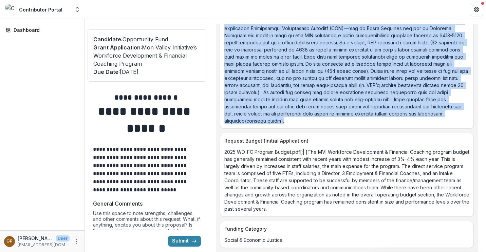
click at [312, 167] on p "2025 WD-FC Program Budget.pdf[:|:]The MVI Workforce Development & Financial Coa…" at bounding box center [346, 181] width 245 height 64
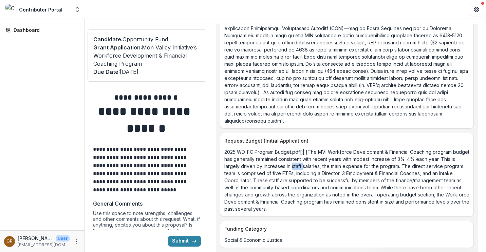
click at [312, 167] on p "2025 WD-FC Program Budget.pdf[:|:]The MVI Workforce Development & Financial Coa…" at bounding box center [346, 181] width 245 height 64
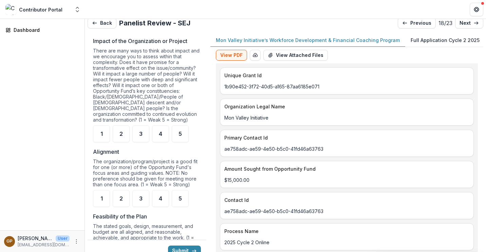
scroll to position [0, 0]
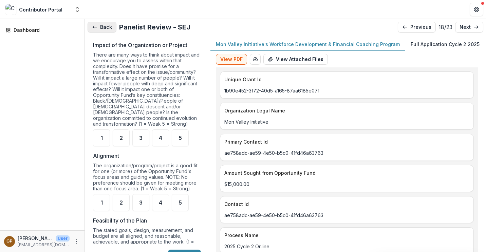
click at [105, 28] on button "Back" at bounding box center [102, 27] width 29 height 11
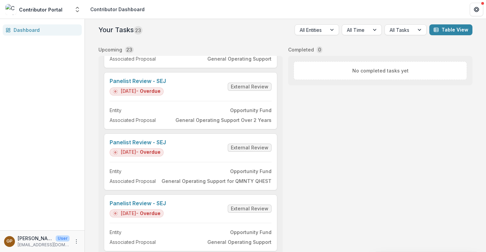
scroll to position [848, 0]
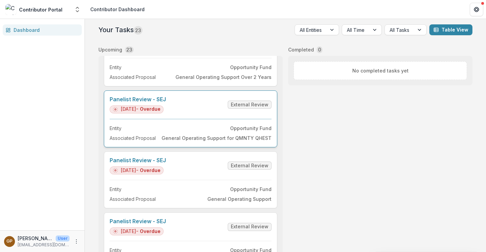
click at [159, 99] on link "Panelist Review - SEJ" at bounding box center [138, 99] width 56 height 6
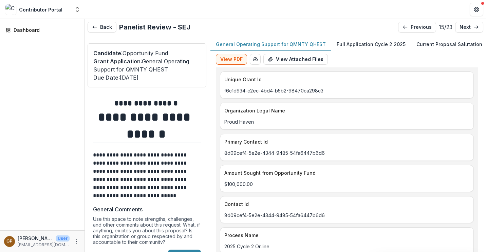
drag, startPoint x: 252, startPoint y: 118, endPoint x: 248, endPoint y: 120, distance: 4.4
click at [252, 118] on div "Proud Haven" at bounding box center [346, 119] width 253 height 11
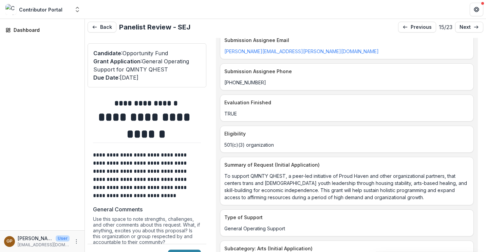
scroll to position [611, 0]
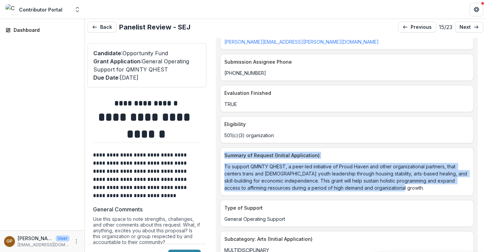
drag, startPoint x: 223, startPoint y: 155, endPoint x: 442, endPoint y: 191, distance: 221.4
click at [442, 191] on div "Summary of Request (Initial Application) To support QMNTY QHEST, a peer-led ini…" at bounding box center [347, 172] width 254 height 49
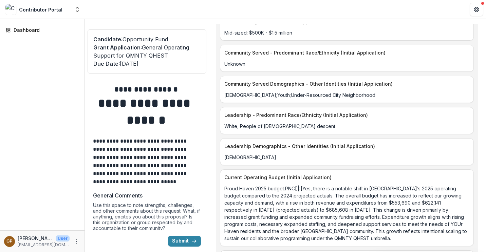
scroll to position [1427, 0]
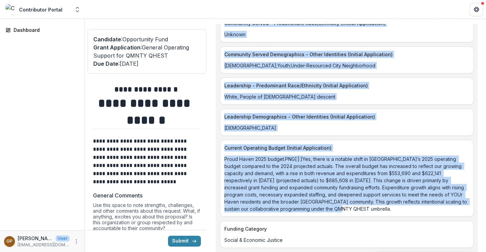
drag, startPoint x: 224, startPoint y: 110, endPoint x: 351, endPoint y: 213, distance: 164.7
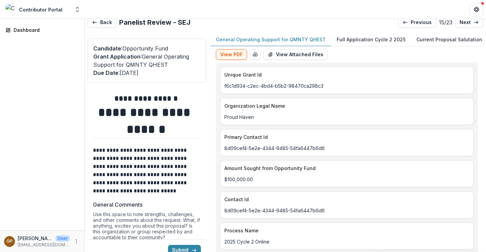
scroll to position [0, 0]
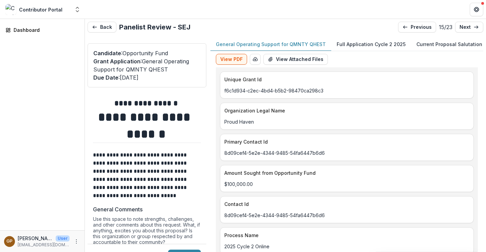
click at [361, 46] on p "Full Application Cycle 2 2025" at bounding box center [371, 44] width 69 height 7
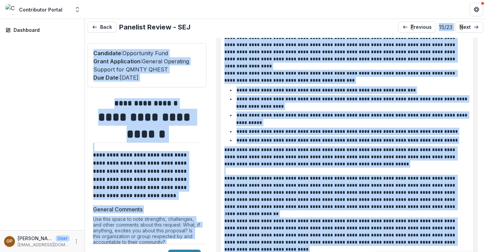
scroll to position [1288, 0]
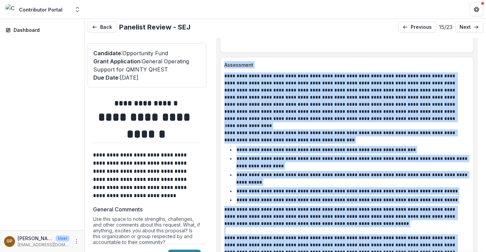
drag, startPoint x: 337, startPoint y: 161, endPoint x: 222, endPoint y: 65, distance: 149.1
click at [222, 65] on div "**********" at bounding box center [347, 198] width 254 height 282
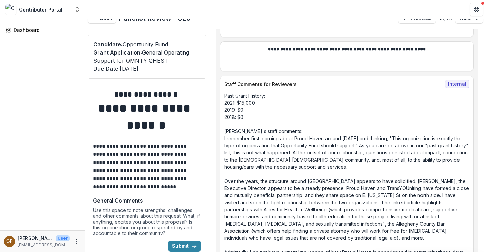
scroll to position [14, 0]
